Goal: Book appointment/travel/reservation

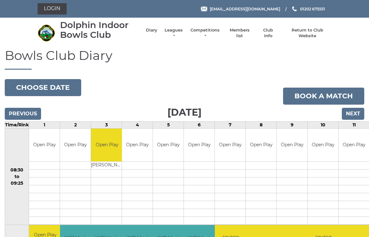
click at [355, 113] on input "Next" at bounding box center [353, 114] width 22 height 12
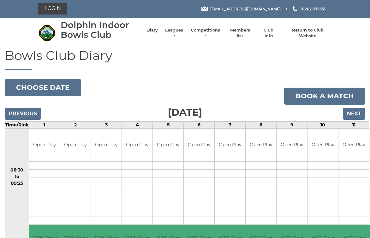
click at [360, 109] on input "Next" at bounding box center [354, 114] width 22 height 12
click at [356, 114] on input "Next" at bounding box center [354, 114] width 22 height 12
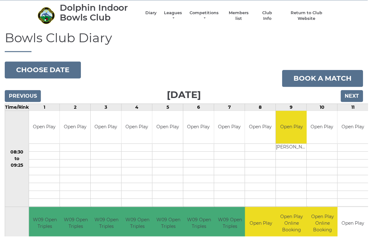
scroll to position [13, 0]
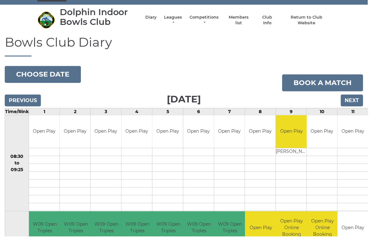
click at [353, 100] on input "Next" at bounding box center [353, 101] width 22 height 12
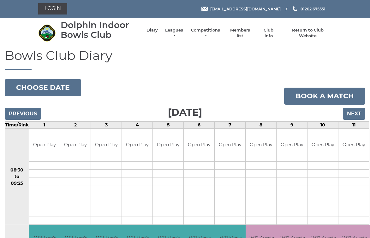
click at [356, 110] on input "Next" at bounding box center [354, 114] width 22 height 12
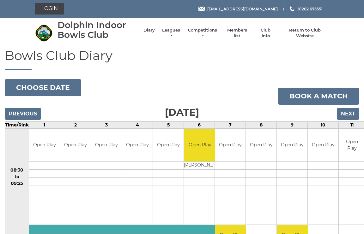
click at [351, 113] on input "Next" at bounding box center [348, 114] width 22 height 12
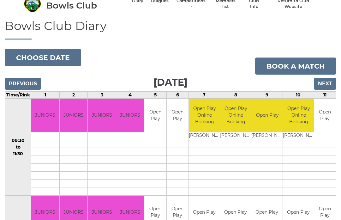
scroll to position [29, 0]
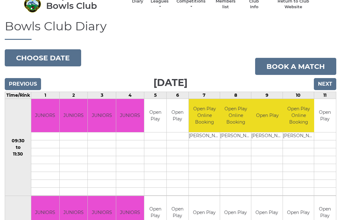
click at [330, 81] on input "Next" at bounding box center [325, 84] width 22 height 12
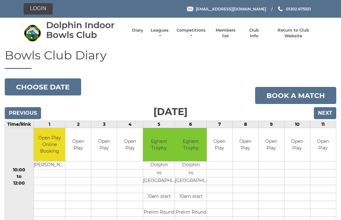
click at [31, 110] on input "Previous" at bounding box center [23, 113] width 36 height 12
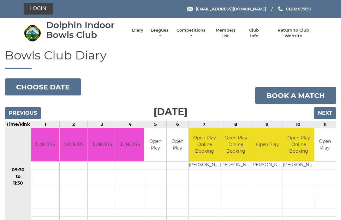
click at [27, 113] on input "Previous" at bounding box center [23, 113] width 36 height 12
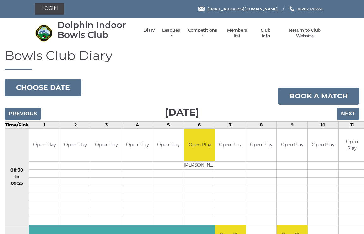
click at [27, 116] on input "Previous" at bounding box center [23, 114] width 36 height 12
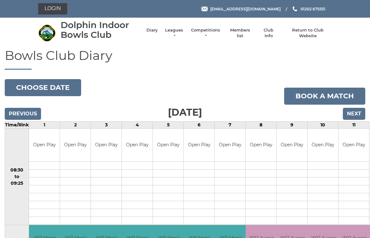
scroll to position [3, 0]
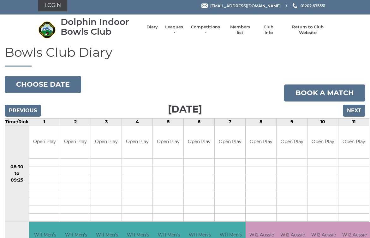
click at [24, 110] on input "Previous" at bounding box center [23, 111] width 36 height 12
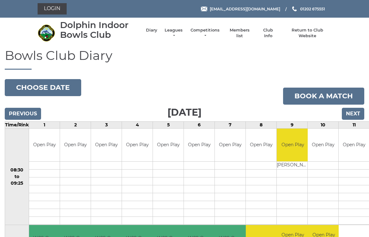
scroll to position [3, 0]
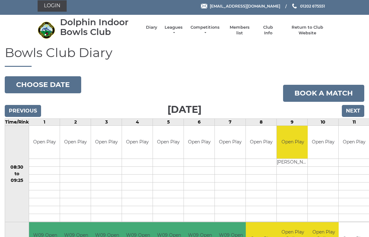
click at [24, 114] on input "Previous" at bounding box center [23, 111] width 36 height 12
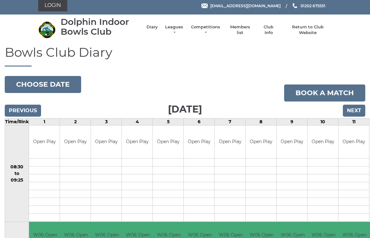
scroll to position [3, 0]
